Goal: Find specific page/section: Find specific page/section

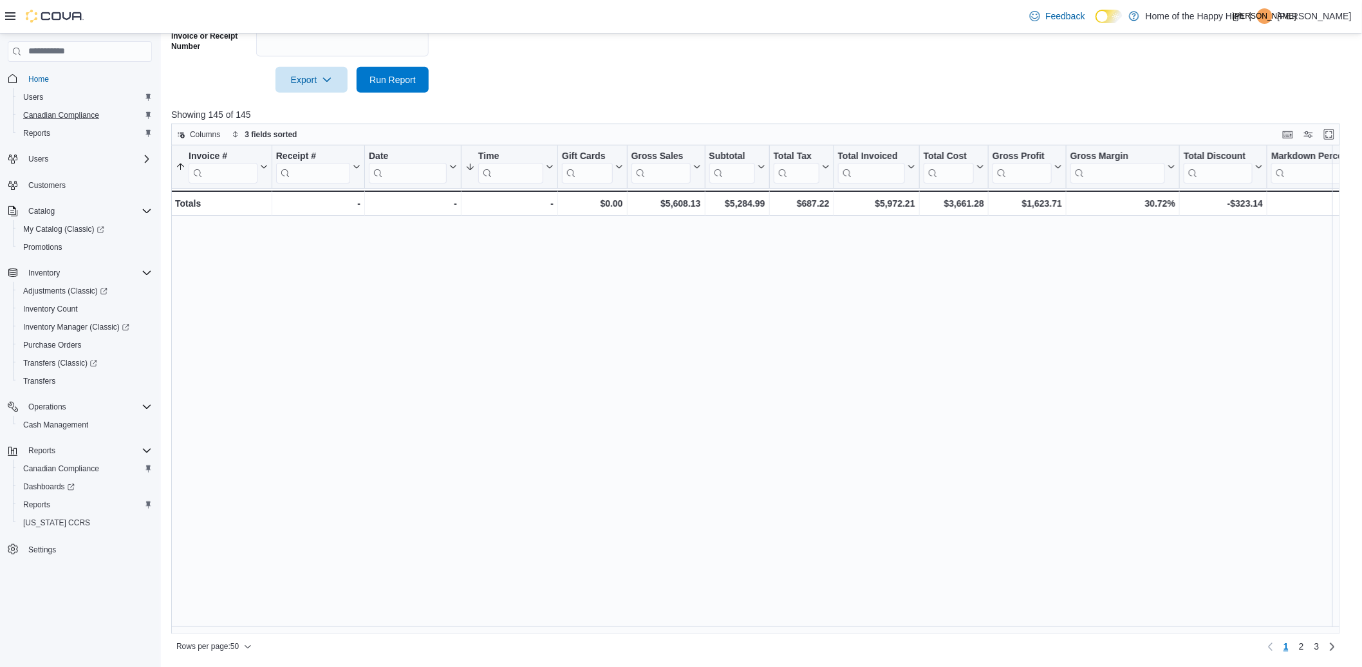
scroll to position [747, 574]
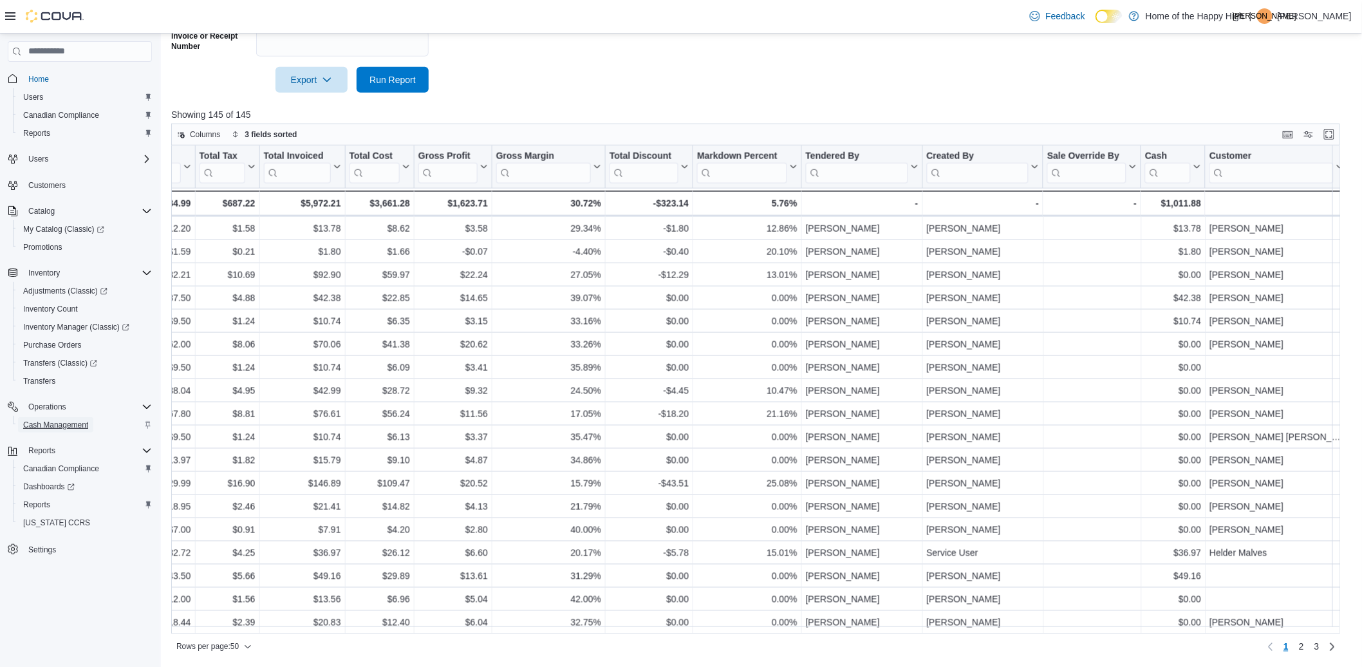
click at [79, 423] on span "Cash Management" at bounding box center [55, 425] width 65 height 10
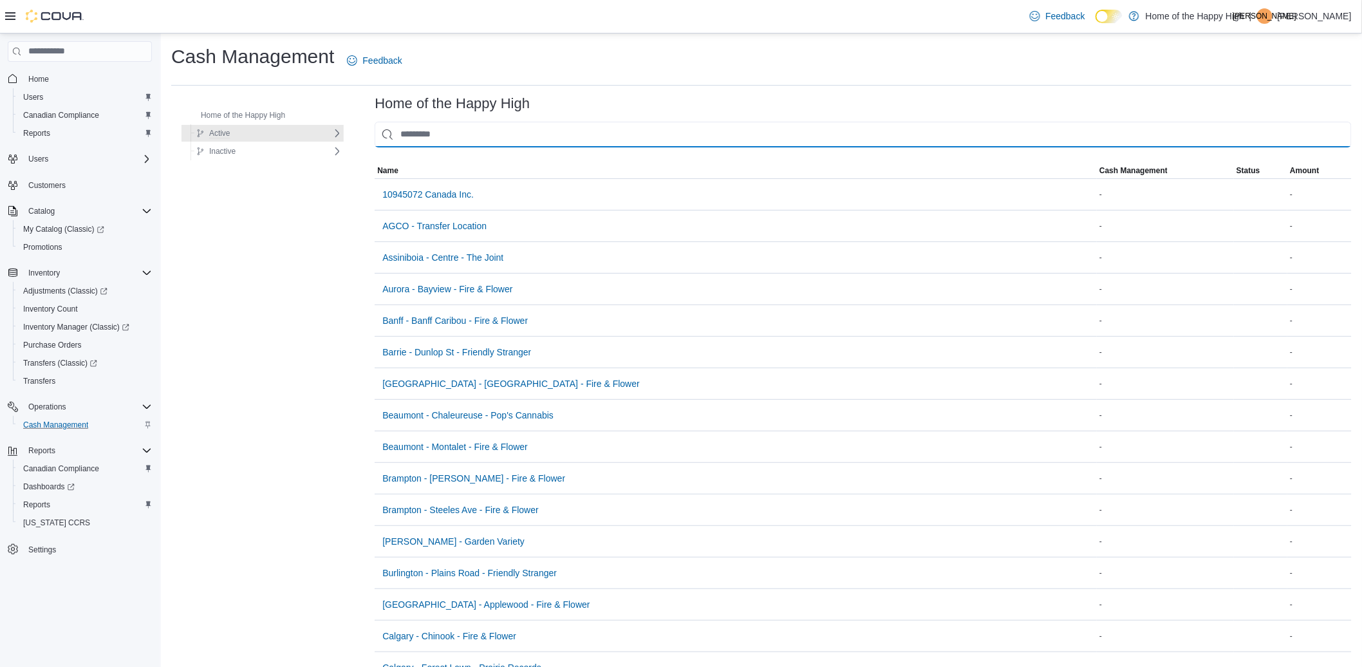
click at [431, 129] on input "This is a search bar. As you type, the results lower in the page will automatic…" at bounding box center [863, 135] width 977 height 26
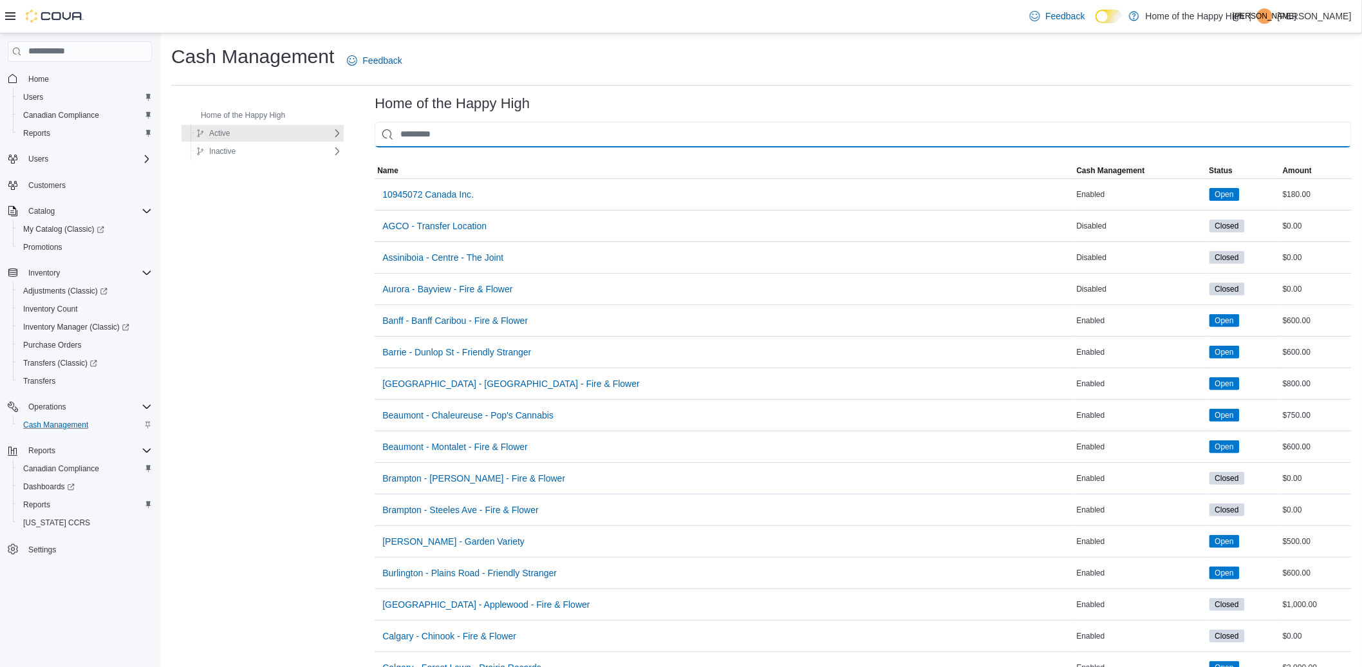
click at [432, 130] on input "This is a search bar. As you type, the results lower in the page will automatic…" at bounding box center [863, 135] width 977 height 26
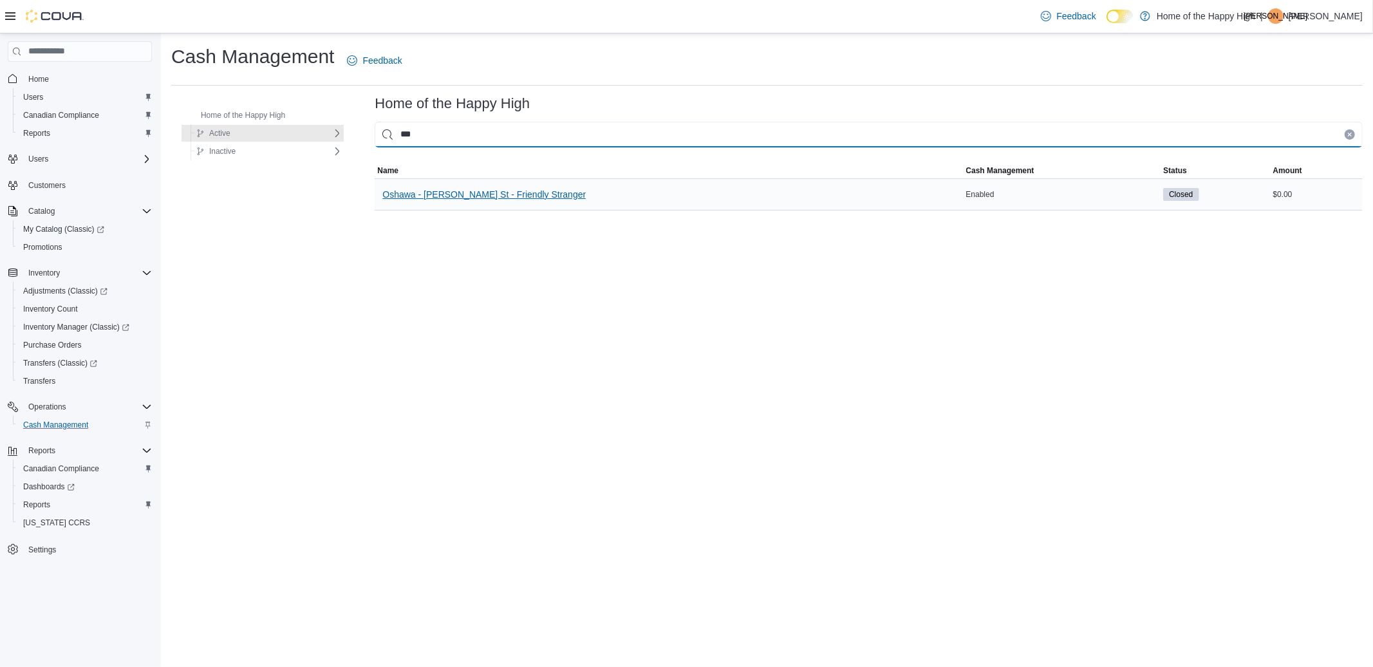
type input "***"
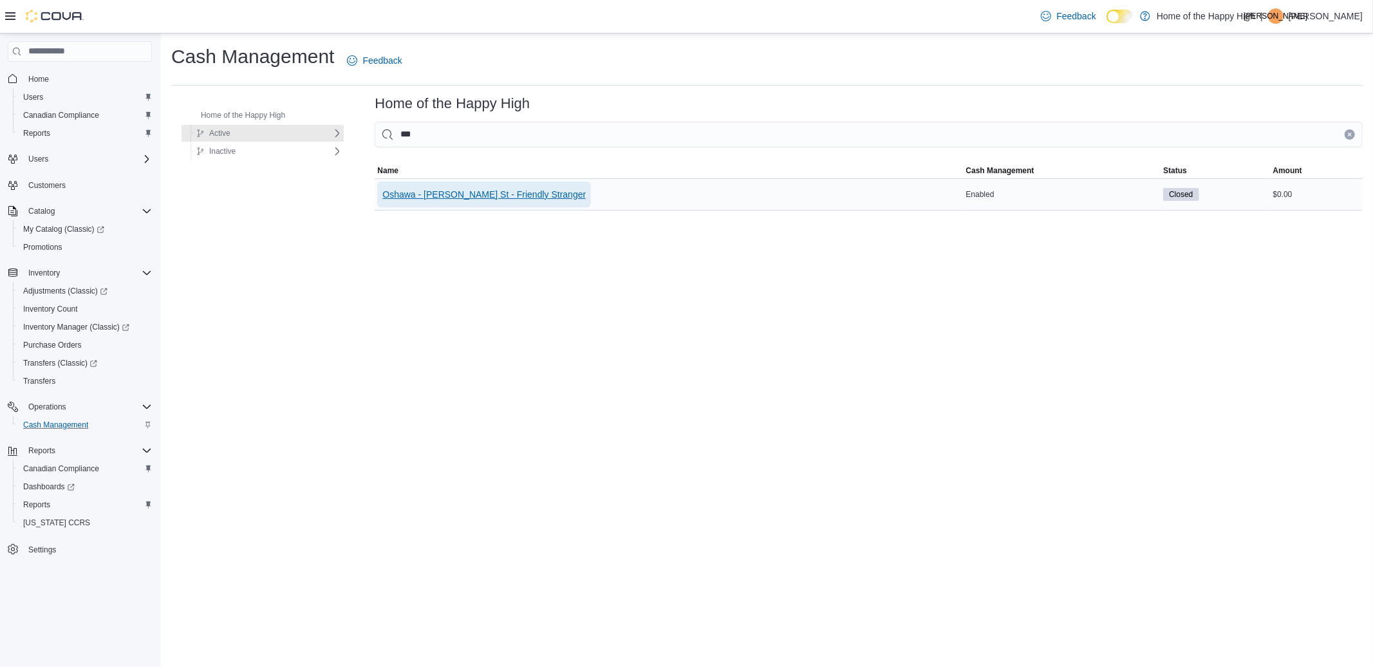
click at [491, 185] on span "Oshawa - [PERSON_NAME] St - Friendly Stranger" at bounding box center [483, 195] width 203 height 26
